Goal: Transaction & Acquisition: Book appointment/travel/reservation

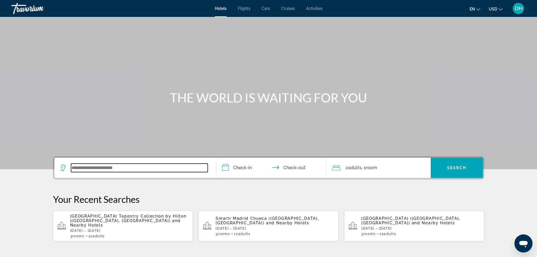
click at [129, 166] on input "Search widget" at bounding box center [139, 168] width 137 height 8
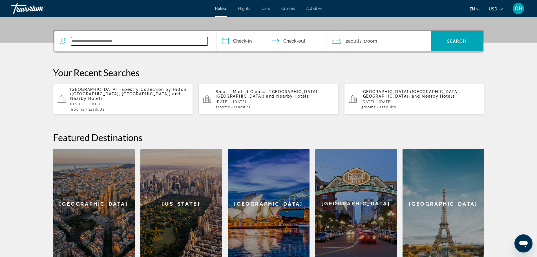
scroll to position [138, 0]
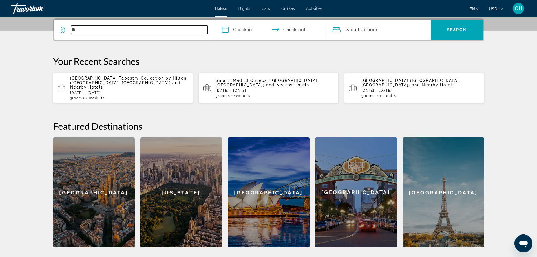
type input "**"
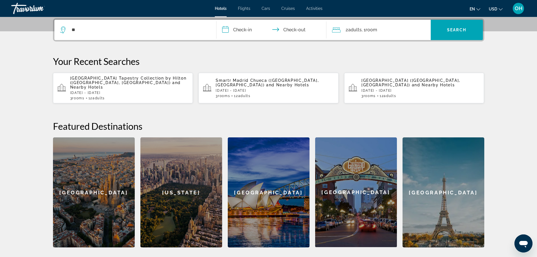
click at [104, 79] on span "[GEOGRAPHIC_DATA] Tapestry Collection by Hilton ([GEOGRAPHIC_DATA], [GEOGRAPHIC…" at bounding box center [128, 80] width 116 height 9
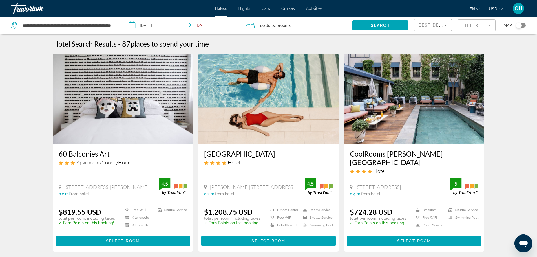
click at [291, 22] on span ", 3 Room rooms" at bounding box center [283, 25] width 16 height 8
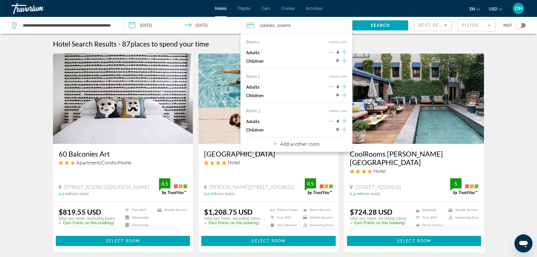
click at [331, 52] on icon "Decrement adults" at bounding box center [331, 52] width 5 height 0
click at [180, 23] on input "**********" at bounding box center [183, 26] width 120 height 19
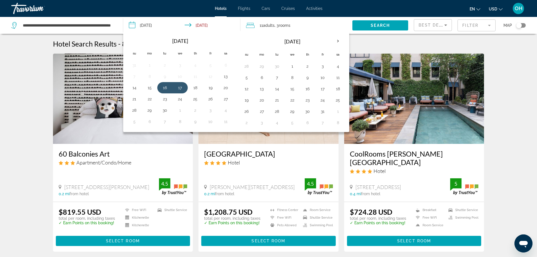
click at [287, 27] on span "rooms" at bounding box center [285, 25] width 12 height 5
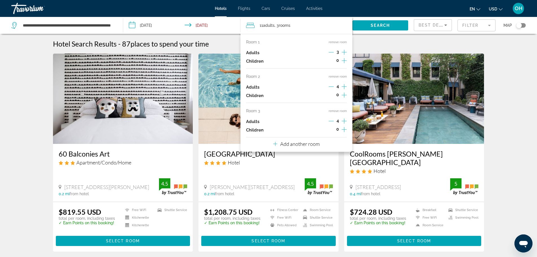
click at [233, 28] on input "**********" at bounding box center [183, 26] width 120 height 19
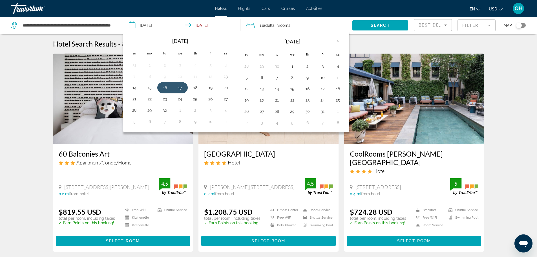
click at [313, 21] on div "11 Adult Adults , 3 Room rooms" at bounding box center [299, 25] width 106 height 8
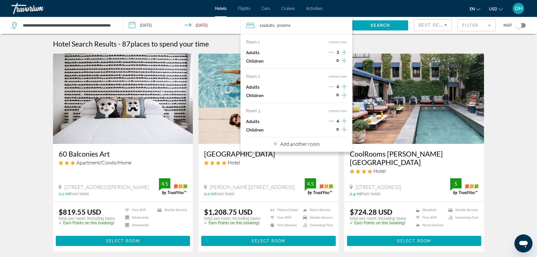
click at [250, 26] on icon "Travelers: 11 adults, 0 children" at bounding box center [250, 25] width 8 height 7
drag, startPoint x: 285, startPoint y: 24, endPoint x: 253, endPoint y: 28, distance: 32.4
click at [253, 28] on icon "Travelers: 11 adults, 0 children" at bounding box center [250, 25] width 8 height 7
click at [344, 52] on icon "Increment adults" at bounding box center [344, 52] width 5 height 7
click at [330, 121] on icon "Decrement adults" at bounding box center [331, 120] width 5 height 5
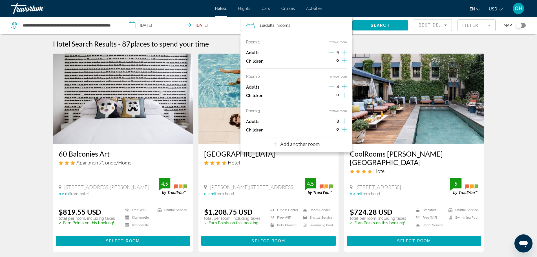
click at [335, 122] on div "3" at bounding box center [338, 121] width 18 height 8
click at [334, 122] on div "3" at bounding box center [338, 121] width 18 height 8
click at [334, 121] on icon "Decrement adults" at bounding box center [331, 120] width 5 height 5
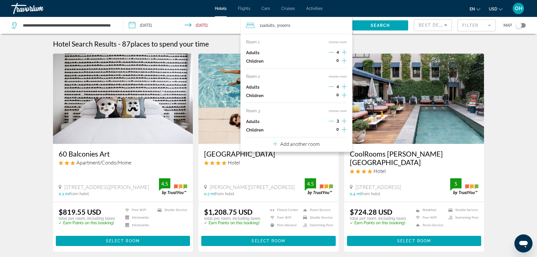
click at [334, 121] on icon "Decrement adults" at bounding box center [331, 120] width 5 height 5
click at [338, 111] on button "remove room" at bounding box center [338, 111] width 18 height 4
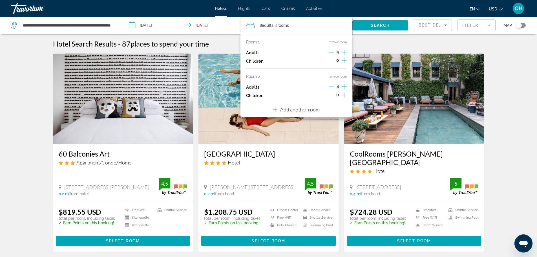
click at [345, 87] on icon "Increment adults" at bounding box center [344, 86] width 5 height 5
click at [343, 50] on icon "Increment adults" at bounding box center [344, 52] width 5 height 7
click at [358, 45] on div "Hotel Search Results - 87 places to spend your time" at bounding box center [268, 43] width 431 height 8
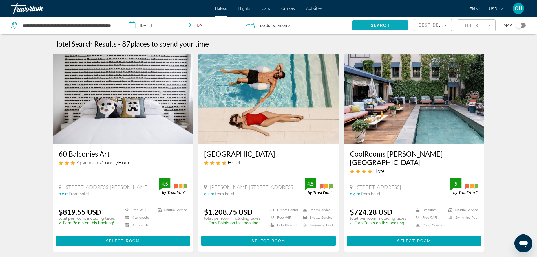
click at [380, 24] on span "Search" at bounding box center [380, 25] width 19 height 5
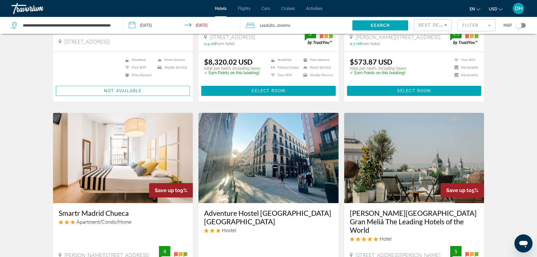
scroll to position [85, 0]
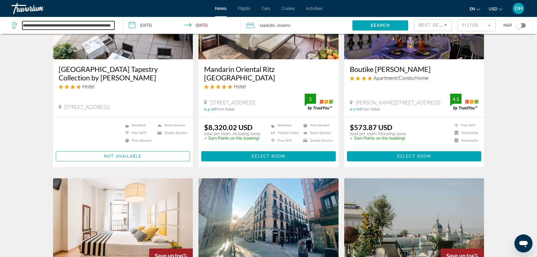
click at [49, 26] on input "**********" at bounding box center [68, 25] width 92 height 8
click at [111, 26] on input "**********" at bounding box center [68, 25] width 92 height 8
click at [114, 26] on div "**********" at bounding box center [64, 25] width 106 height 17
click at [113, 27] on input "**********" at bounding box center [68, 25] width 92 height 8
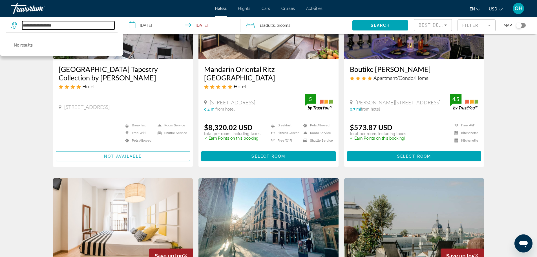
click at [63, 26] on input "**********" at bounding box center [68, 25] width 92 height 8
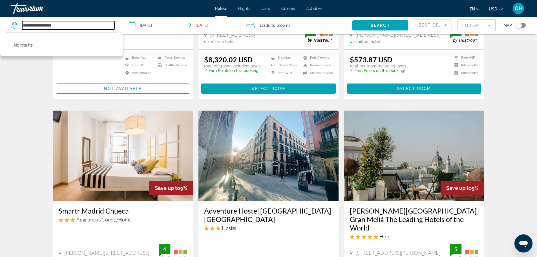
scroll to position [226, 0]
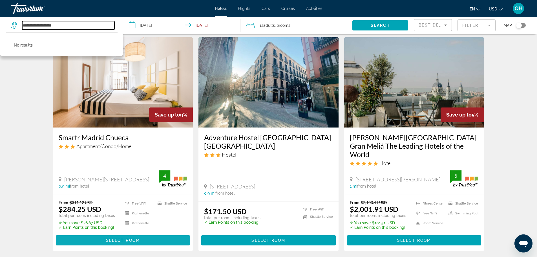
type input "**********"
click at [108, 238] on span "Select Room" at bounding box center [123, 240] width 34 height 5
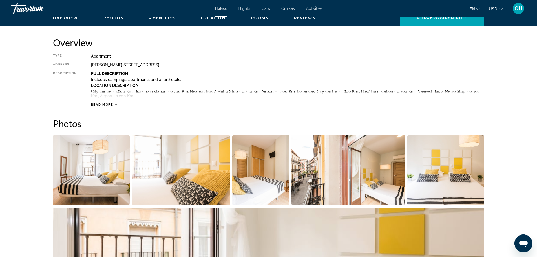
scroll to position [169, 0]
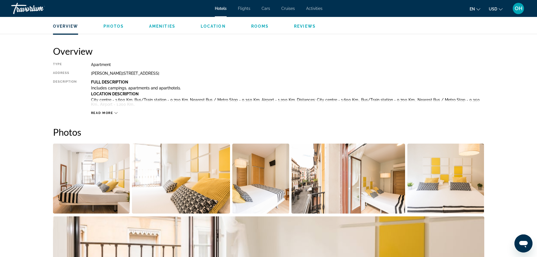
click at [116, 113] on icon "Main content" at bounding box center [115, 112] width 3 height 3
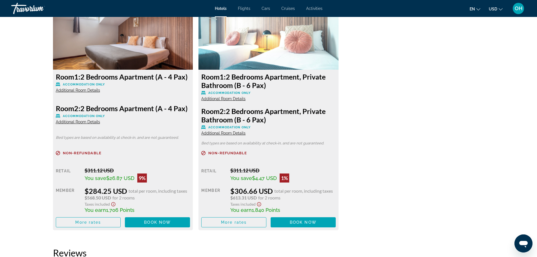
scroll to position [790, 0]
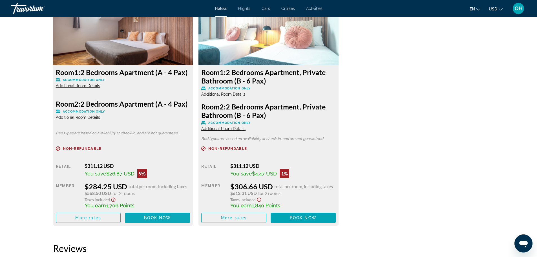
click at [137, 214] on span "Main content" at bounding box center [157, 218] width 65 height 14
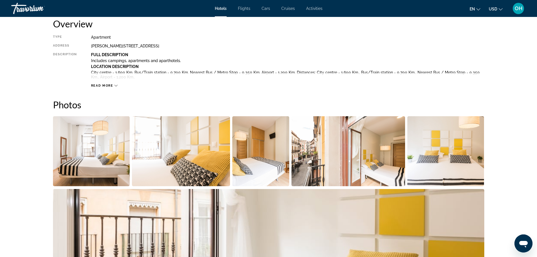
scroll to position [169, 0]
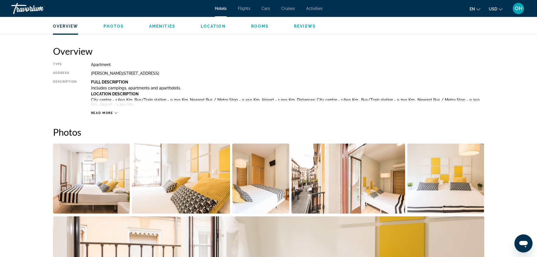
click at [116, 113] on icon "Main content" at bounding box center [115, 112] width 3 height 3
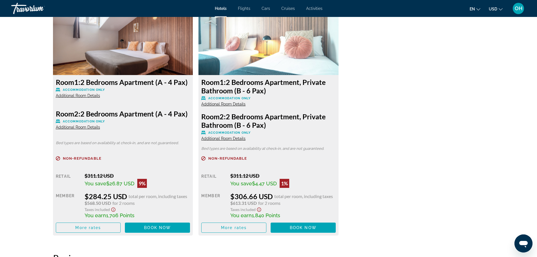
scroll to position [790, 0]
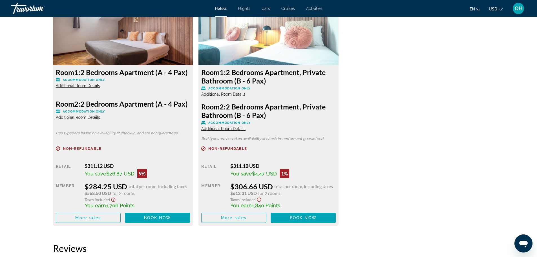
click at [78, 86] on span "Additional Room Details" at bounding box center [78, 85] width 44 height 5
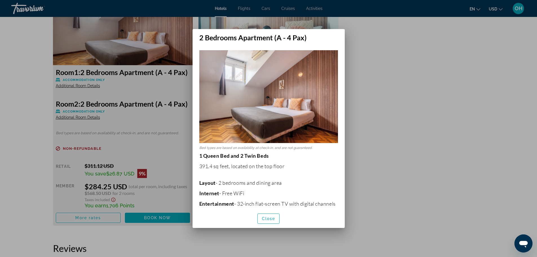
click at [290, 110] on img at bounding box center [268, 96] width 139 height 93
click at [300, 111] on img at bounding box center [268, 96] width 139 height 93
click at [266, 214] on span "button" at bounding box center [269, 219] width 22 height 14
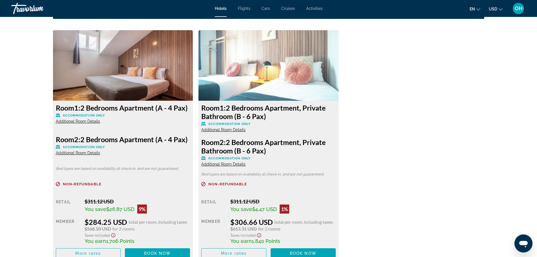
scroll to position [705, 0]
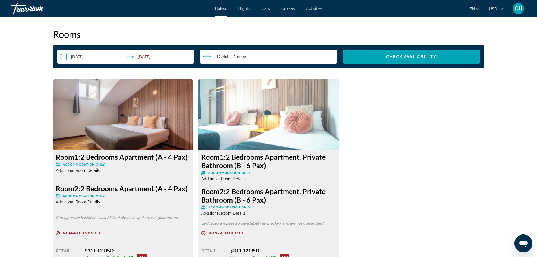
click at [80, 171] on span "Additional Room Details" at bounding box center [78, 170] width 44 height 5
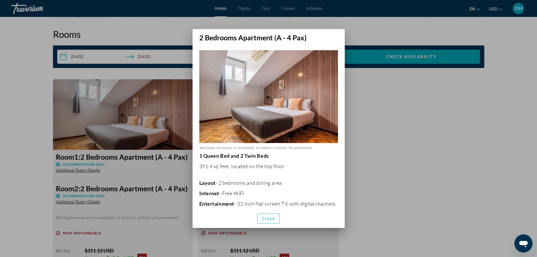
click at [265, 111] on img at bounding box center [268, 96] width 139 height 93
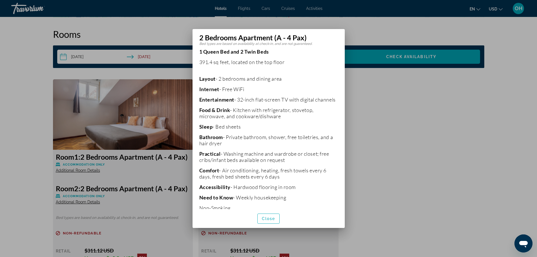
scroll to position [119, 0]
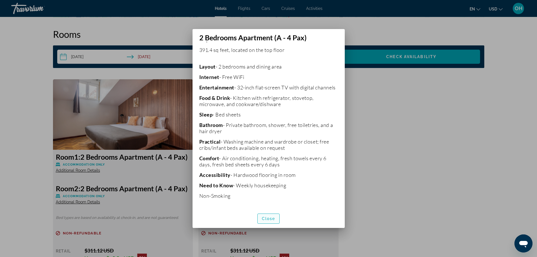
click at [276, 217] on span "button" at bounding box center [269, 219] width 22 height 14
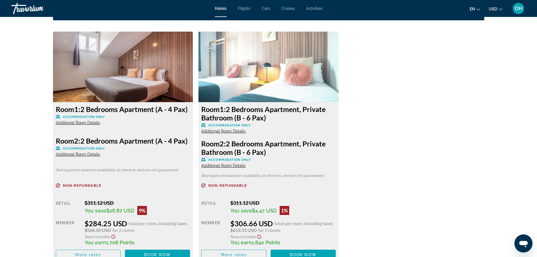
scroll to position [733, 0]
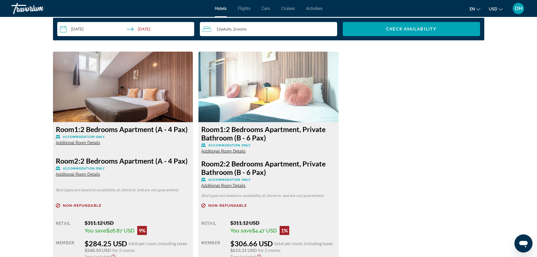
click at [269, 93] on img "Main content" at bounding box center [269, 87] width 140 height 71
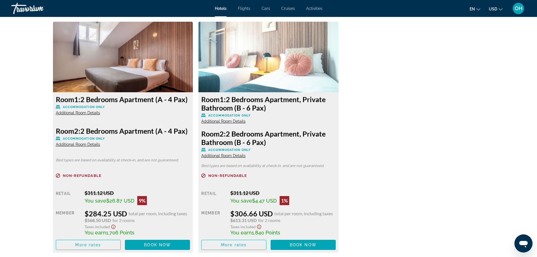
scroll to position [789, 0]
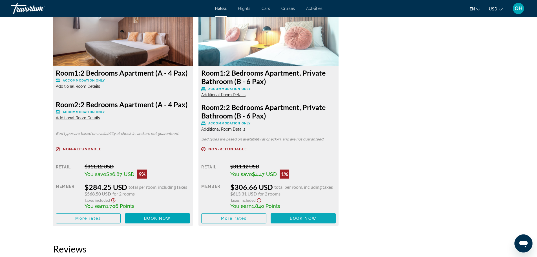
click at [302, 218] on span "Book now" at bounding box center [303, 218] width 27 height 5
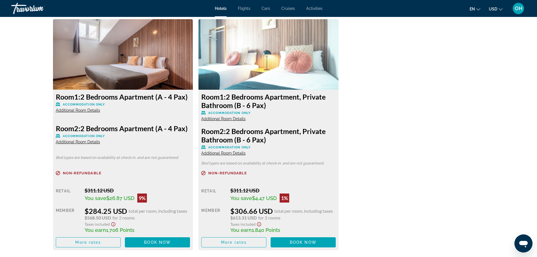
scroll to position [766, 0]
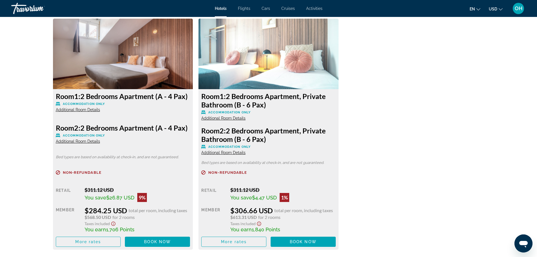
click at [211, 119] on span "Additional Room Details" at bounding box center [223, 118] width 44 height 5
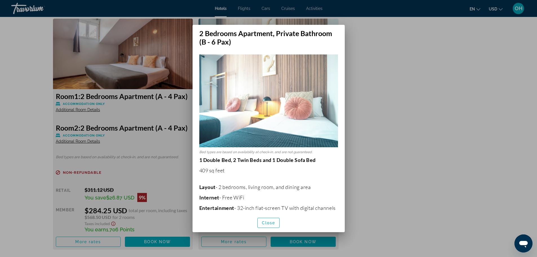
scroll to position [0, 0]
click at [444, 99] on div at bounding box center [268, 128] width 537 height 257
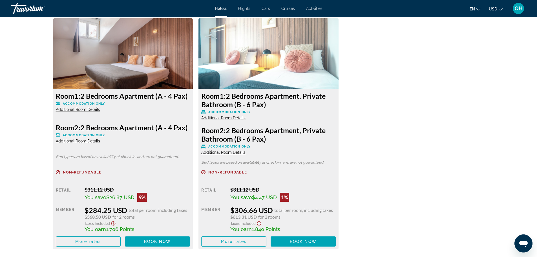
scroll to position [766, 0]
click at [203, 113] on icon "Main content" at bounding box center [203, 113] width 4 height 4
click at [207, 117] on span "Additional Room Details" at bounding box center [223, 118] width 44 height 5
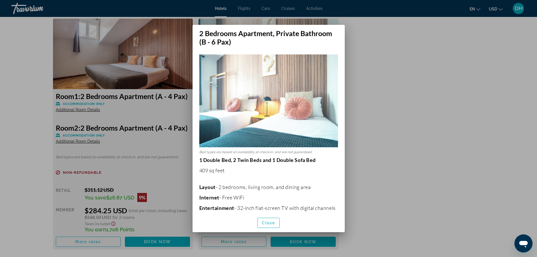
click at [372, 59] on div at bounding box center [268, 128] width 537 height 257
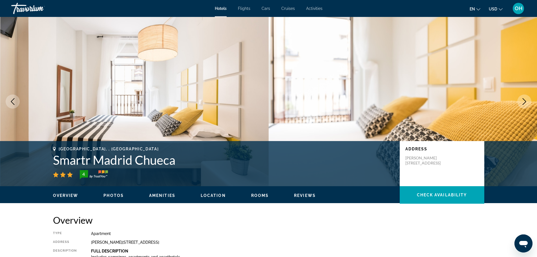
scroll to position [766, 0]
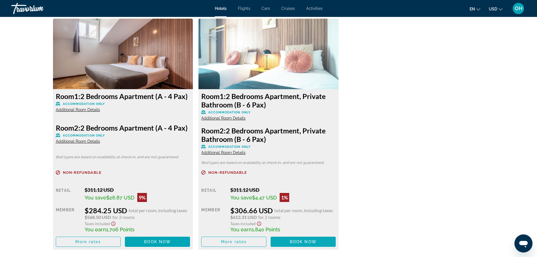
click at [292, 245] on span "Main content" at bounding box center [303, 242] width 65 height 14
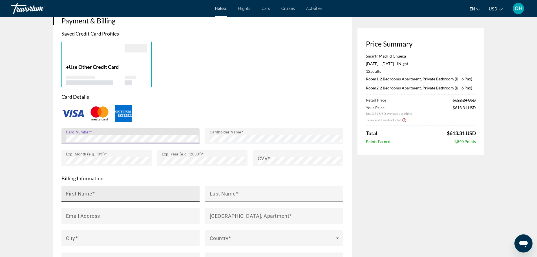
scroll to position [423, 0]
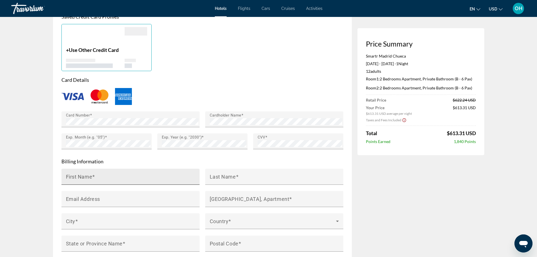
click at [89, 177] on mat-label "First Name" at bounding box center [79, 176] width 27 height 6
click at [89, 177] on input "First Name" at bounding box center [132, 179] width 133 height 7
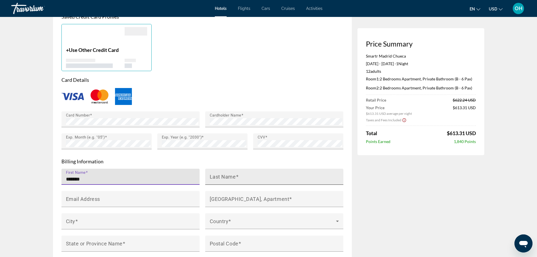
type input "******"
click at [213, 174] on mat-label "Last Name" at bounding box center [223, 176] width 26 height 6
click at [213, 176] on input "Last Name" at bounding box center [276, 179] width 133 height 7
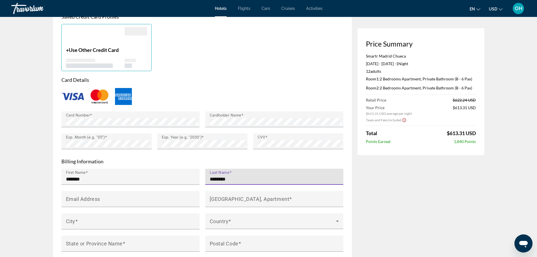
type input "*********"
type input "**********"
type input "********"
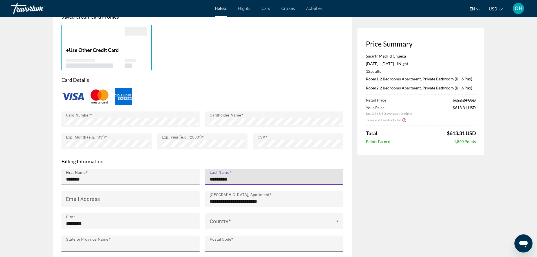
type input "**"
type input "*****"
type input "*********"
click at [112, 196] on div "Email Address" at bounding box center [132, 199] width 133 height 16
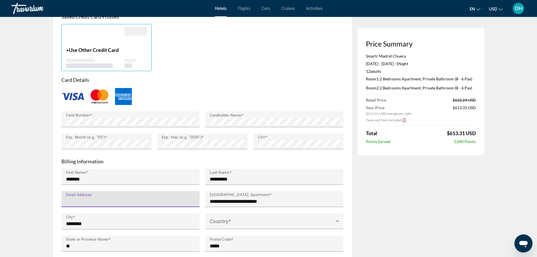
type input "*"
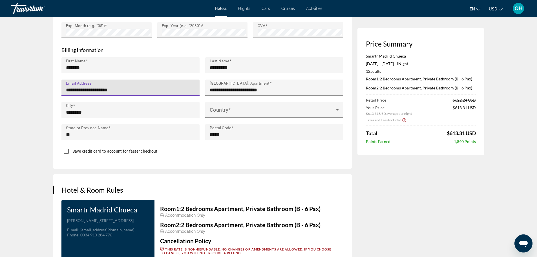
scroll to position [536, 0]
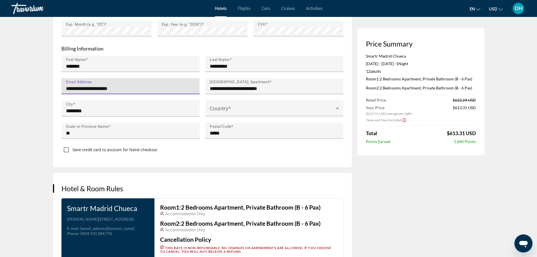
type input "**********"
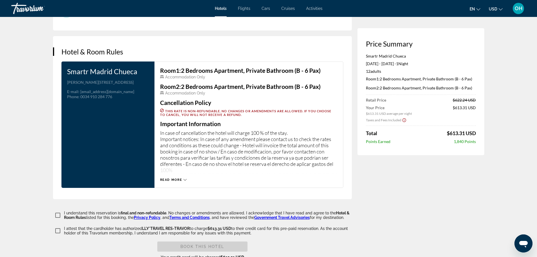
scroll to position [733, 0]
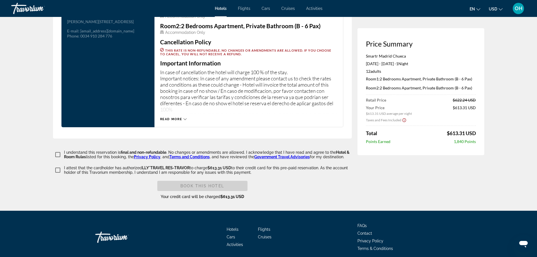
click at [53, 173] on div "I understand this reservation is final and non-refundable . No changes or amend…" at bounding box center [202, 175] width 299 height 50
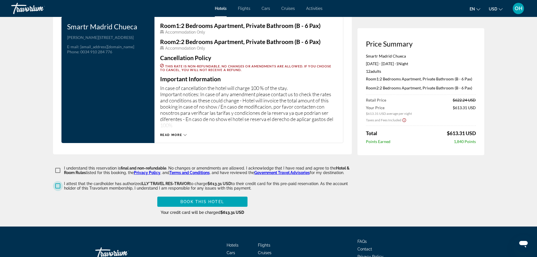
scroll to position [754, 0]
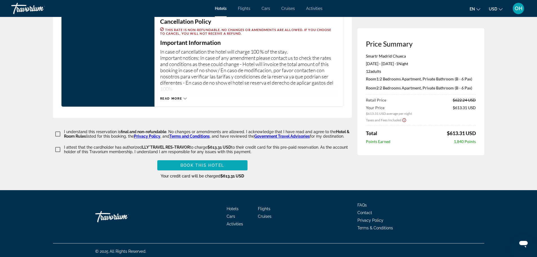
click at [207, 164] on span "Book this hotel" at bounding box center [202, 165] width 44 height 5
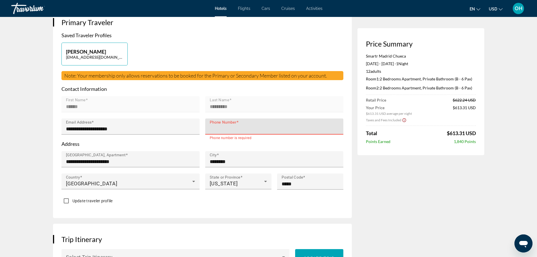
click at [237, 131] on input "Phone Number" at bounding box center [276, 128] width 133 height 7
type input "**********"
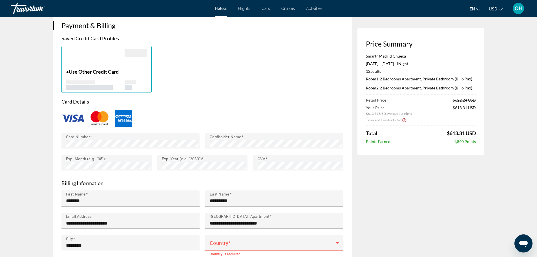
scroll to position [462, 0]
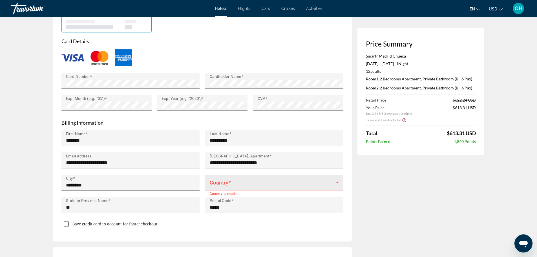
click at [239, 177] on div "Country" at bounding box center [274, 183] width 129 height 16
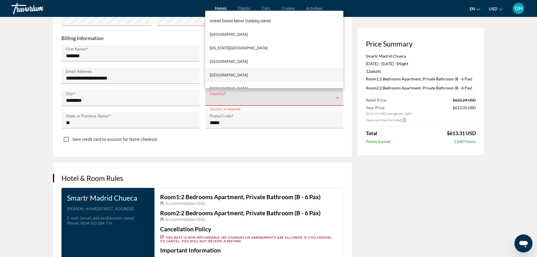
scroll to position [3278, 0]
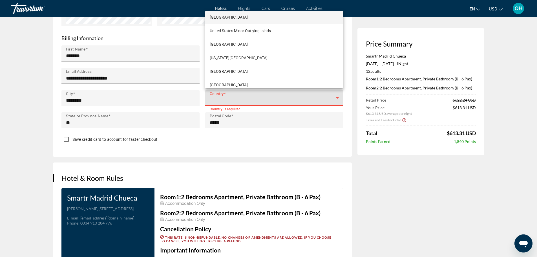
click at [244, 15] on span "[GEOGRAPHIC_DATA]" at bounding box center [229, 17] width 38 height 7
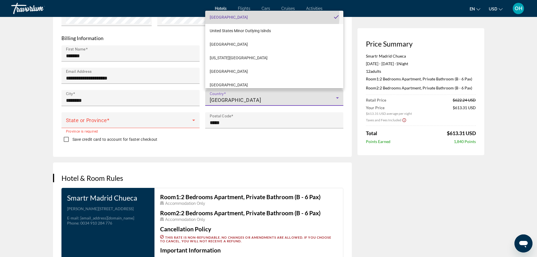
scroll to position [0, 0]
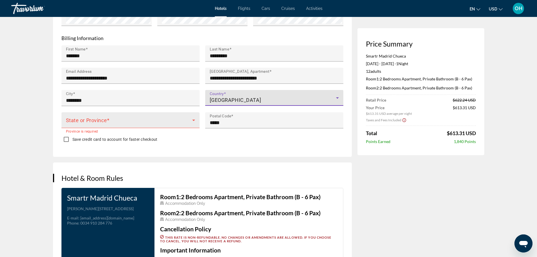
click at [86, 119] on span "Main content" at bounding box center [129, 122] width 126 height 7
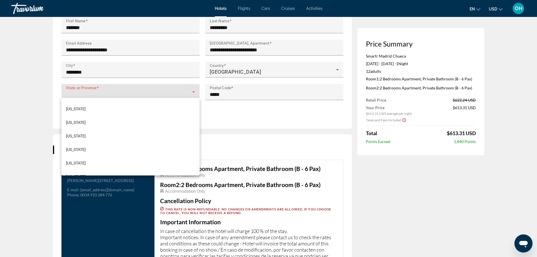
scroll to position [423, 0]
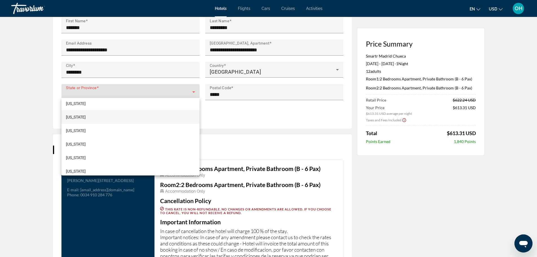
click at [80, 112] on mat-option "[US_STATE]" at bounding box center [130, 117] width 138 height 14
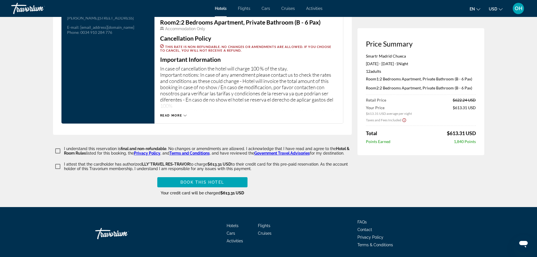
scroll to position [754, 0]
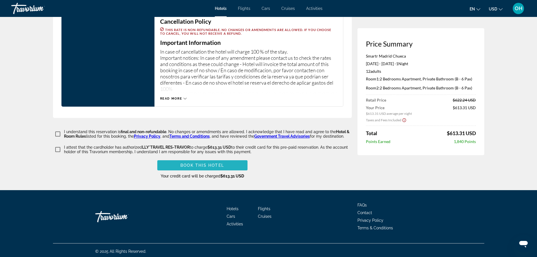
click at [205, 164] on span "Book this hotel" at bounding box center [202, 165] width 44 height 5
